Goal: Task Accomplishment & Management: Use online tool/utility

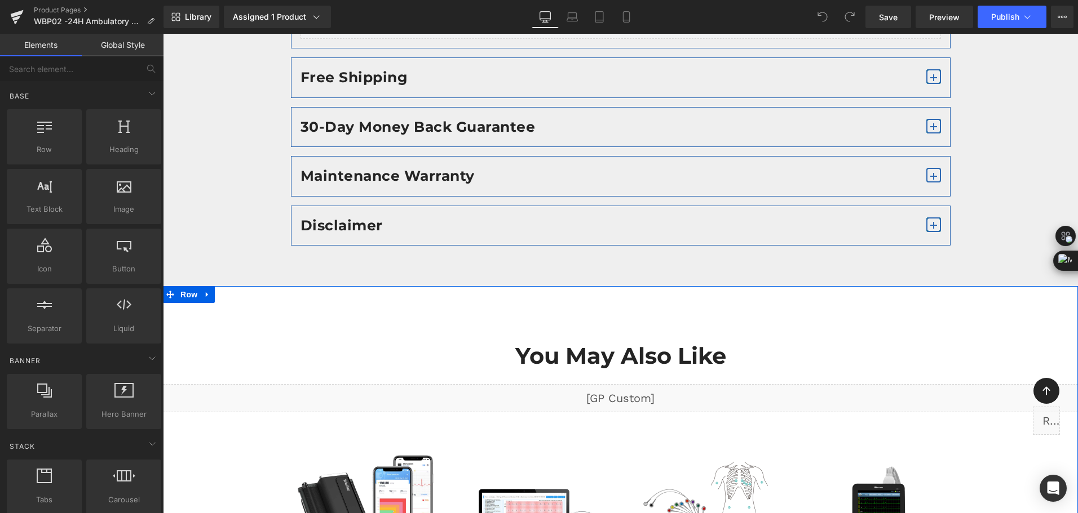
scroll to position [10322, 0]
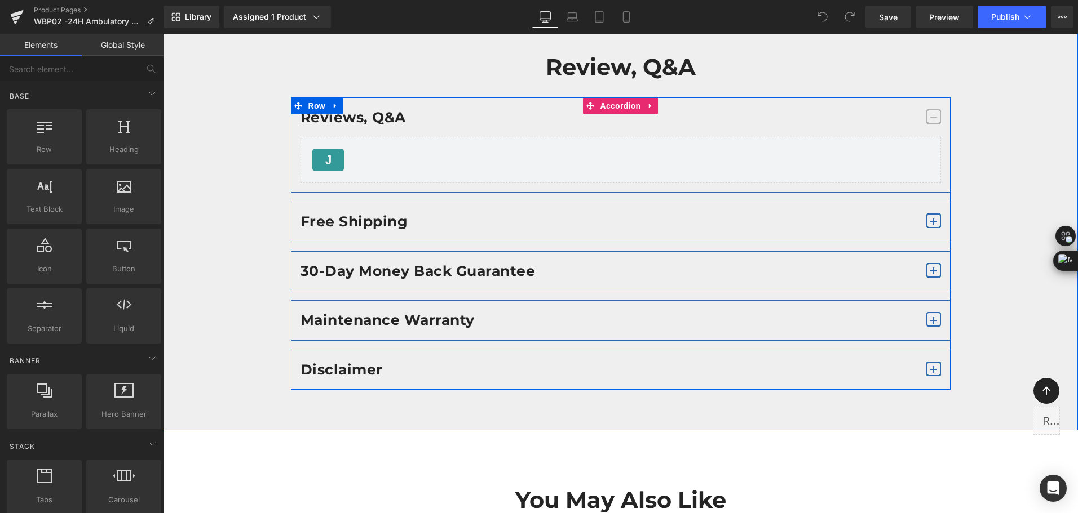
click at [926, 224] on span "button" at bounding box center [933, 221] width 15 height 15
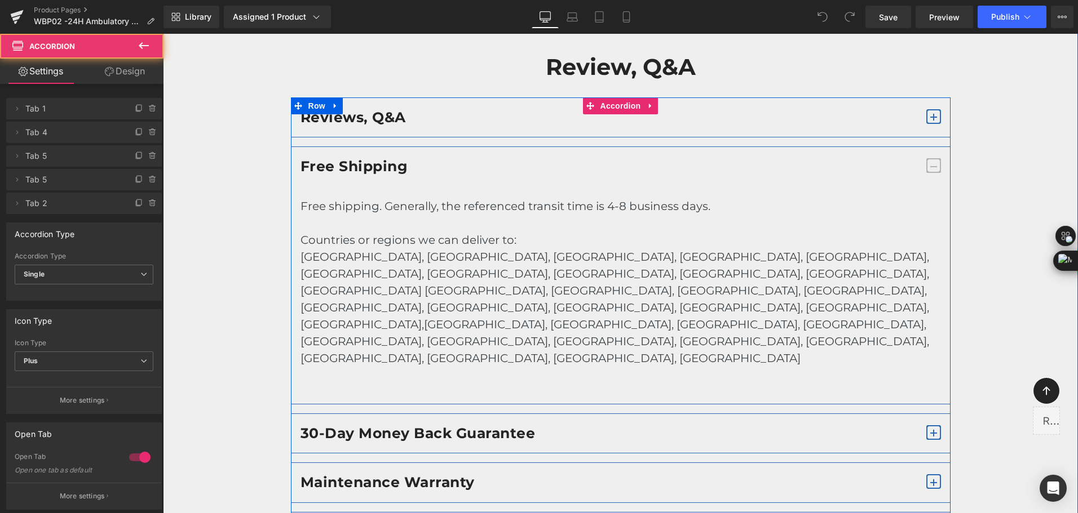
click at [482, 264] on div "[GEOGRAPHIC_DATA], [GEOGRAPHIC_DATA], [GEOGRAPHIC_DATA], [GEOGRAPHIC_DATA], [GE…" at bounding box center [620, 308] width 640 height 118
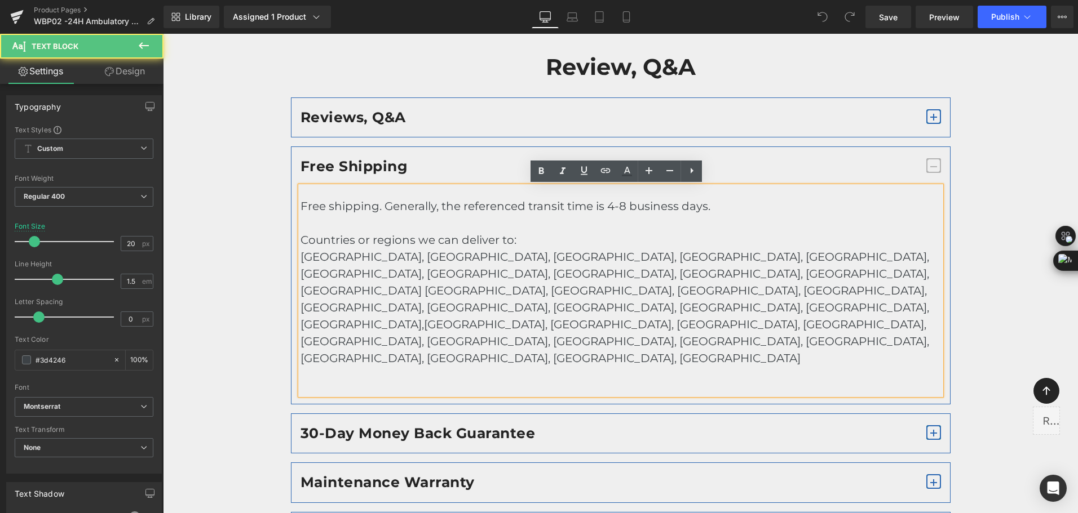
click at [742, 256] on div "[GEOGRAPHIC_DATA], [GEOGRAPHIC_DATA], [GEOGRAPHIC_DATA], [GEOGRAPHIC_DATA], [GE…" at bounding box center [620, 308] width 640 height 118
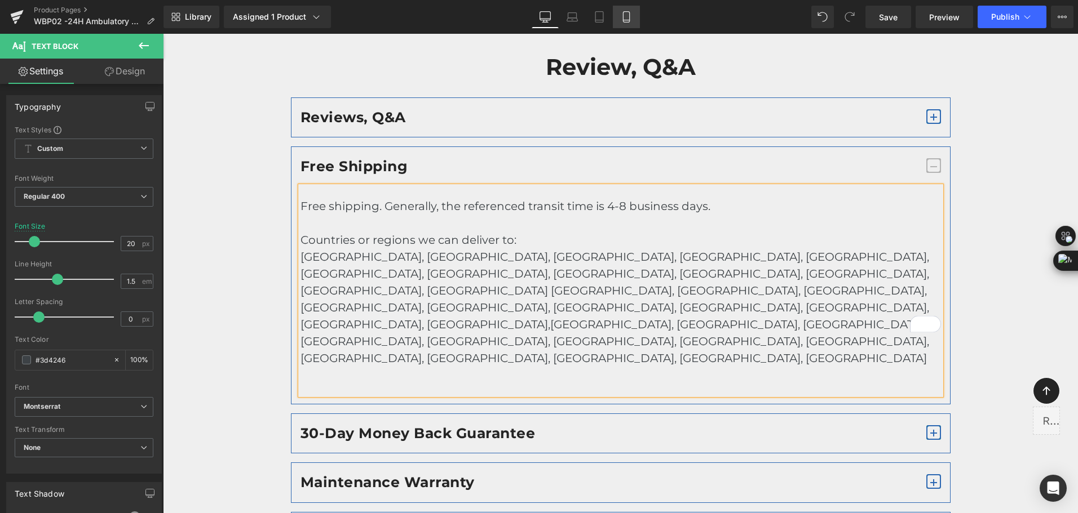
click at [628, 19] on icon at bounding box center [625, 16] width 11 height 11
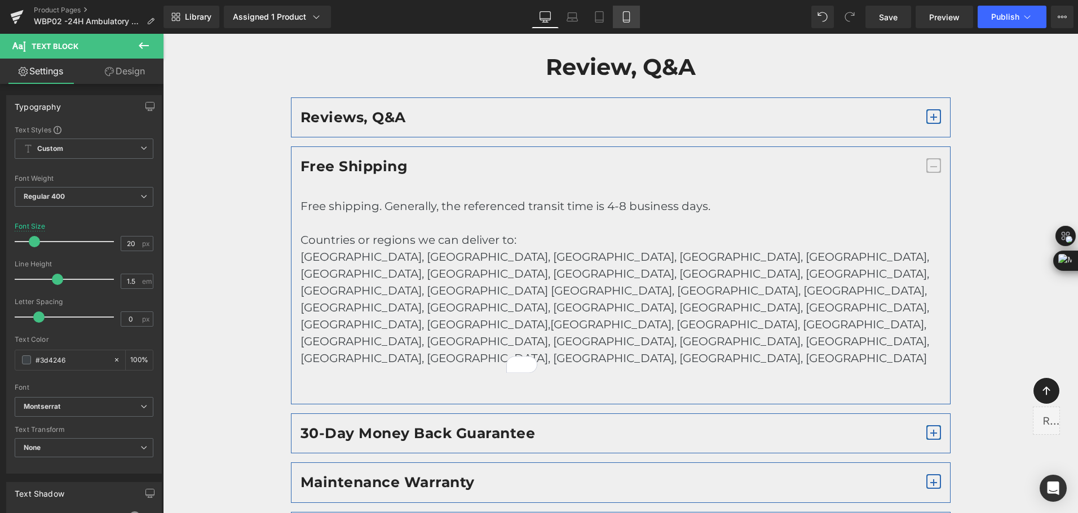
type input "16"
type input "100"
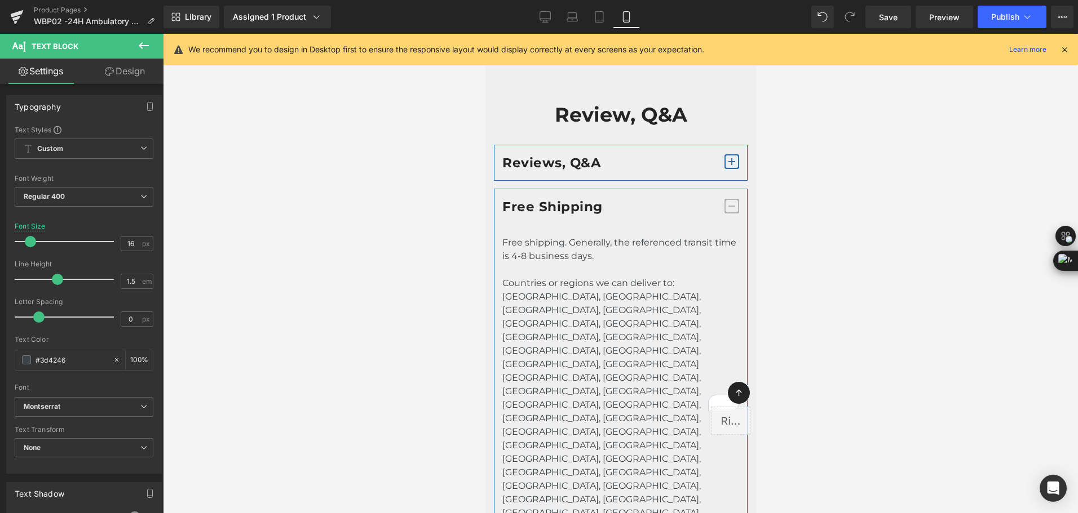
scroll to position [9977, 0]
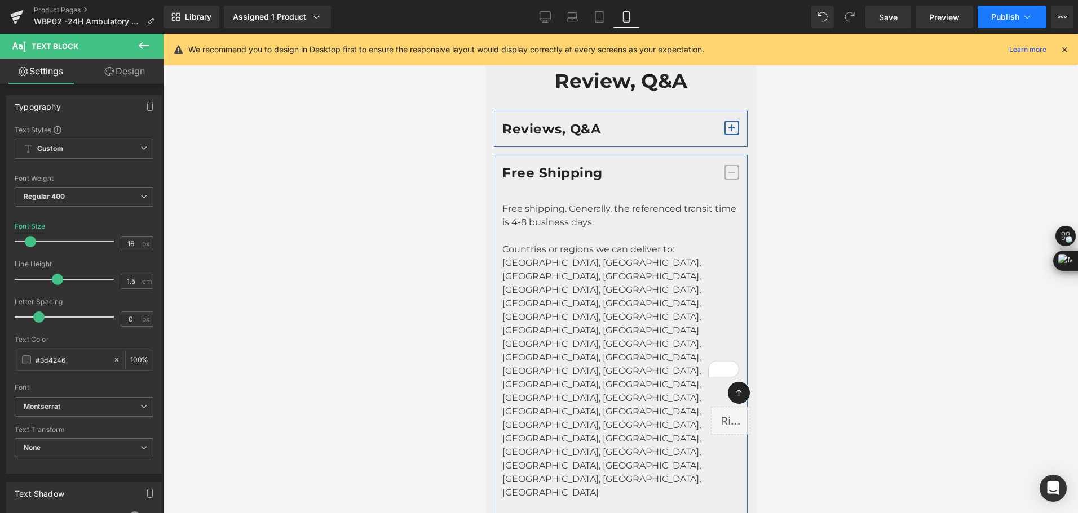
click at [1020, 17] on button "Publish" at bounding box center [1011, 17] width 69 height 23
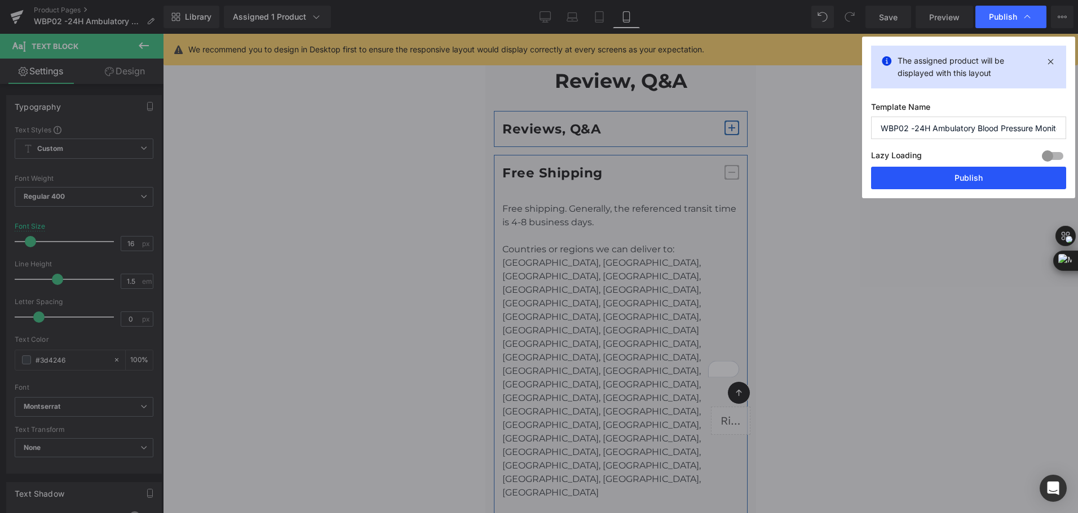
click at [976, 176] on button "Publish" at bounding box center [968, 178] width 195 height 23
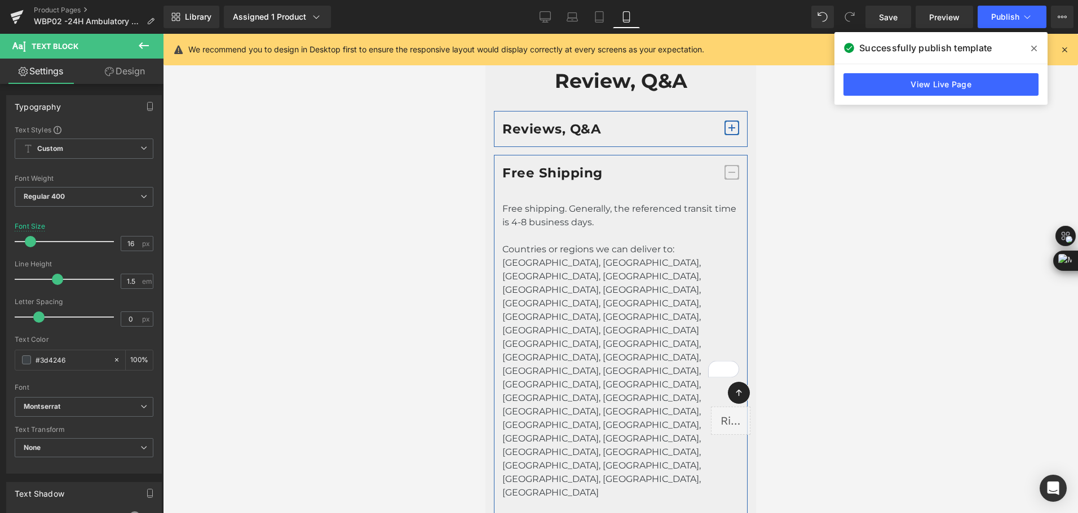
click at [401, 18] on div "Library Assigned 1 Product Product Preview Wearable 24-Hour Ambulatory Blood Pr…" at bounding box center [620, 17] width 914 height 23
